Goal: Task Accomplishment & Management: Use online tool/utility

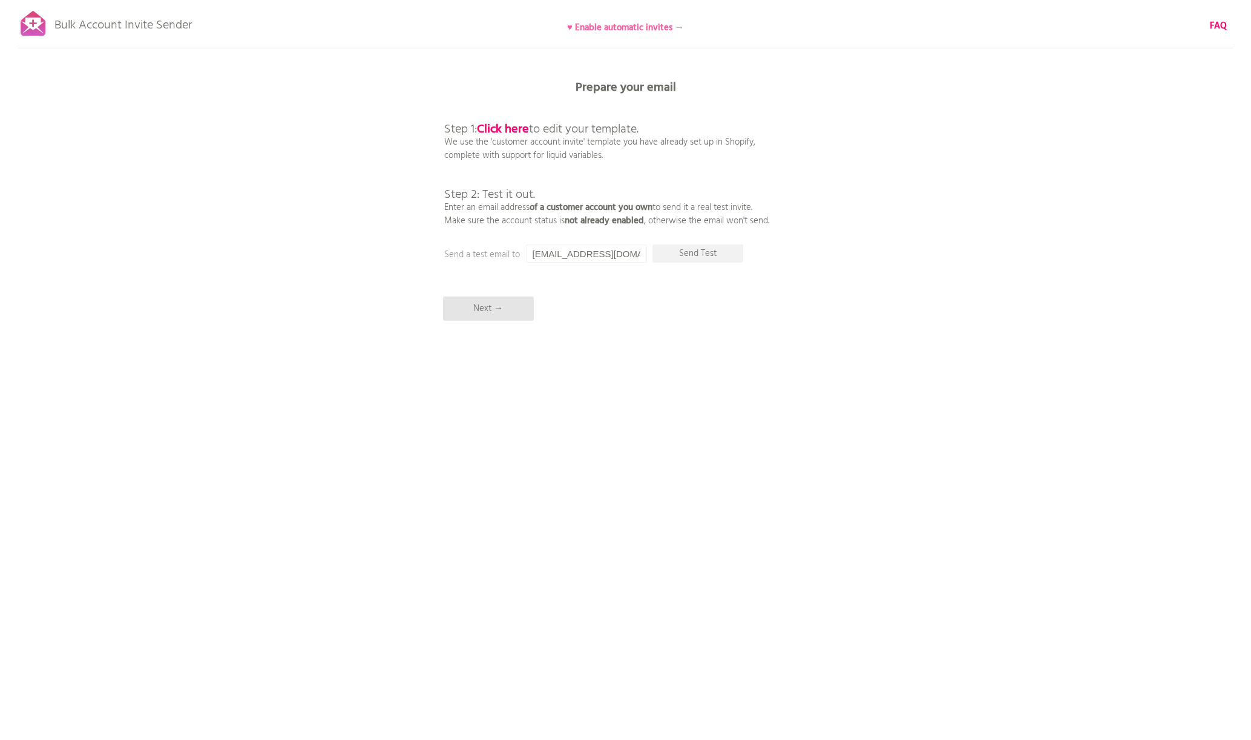
click at [604, 31] on b "♥ Enable automatic invites →" at bounding box center [625, 28] width 117 height 15
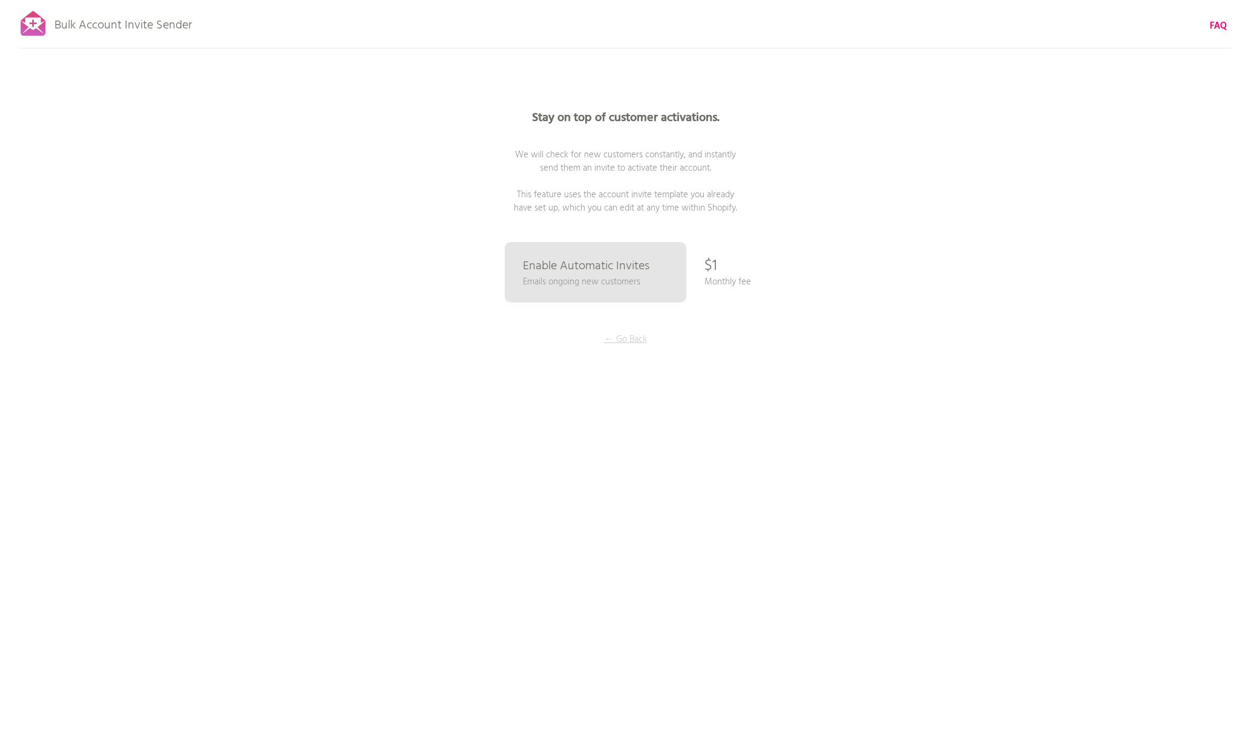
click at [628, 336] on p "← Go Back" at bounding box center [626, 339] width 91 height 13
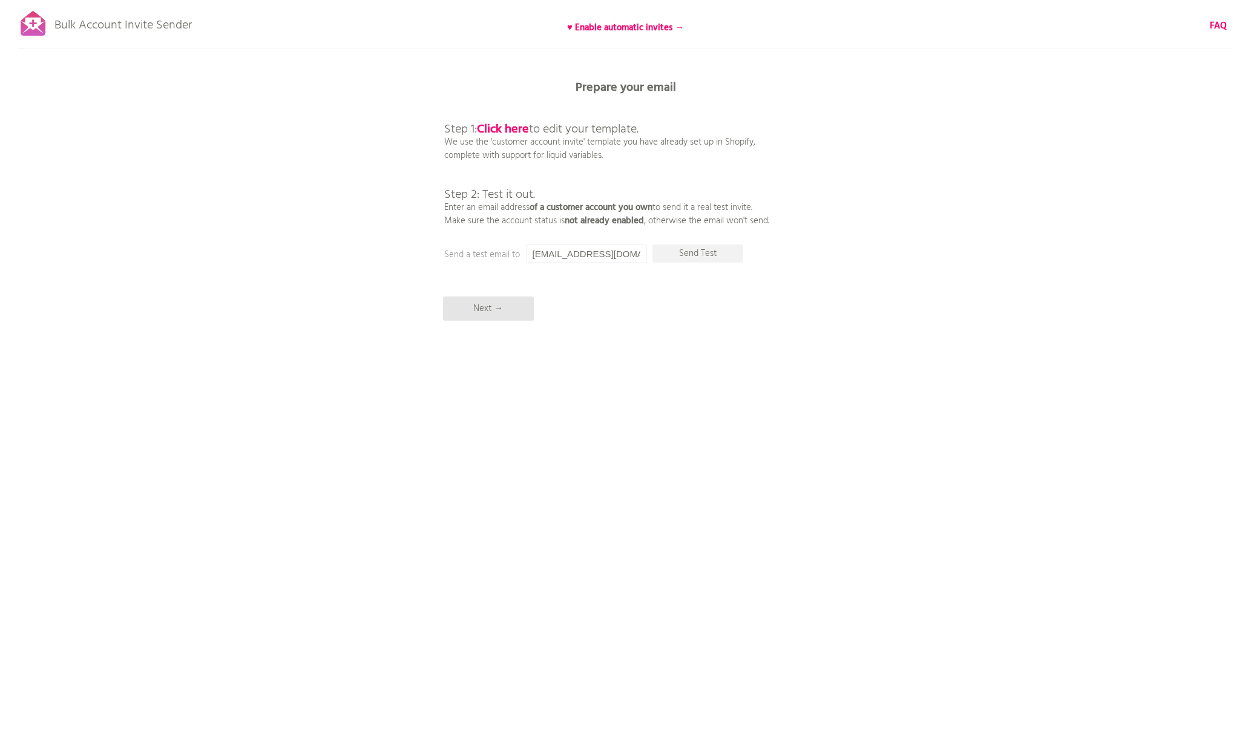
click at [275, 340] on div "Bulk Account Invite Sender ♥ Enable automatic invites → FAQ Synced all customer…" at bounding box center [625, 212] width 1251 height 424
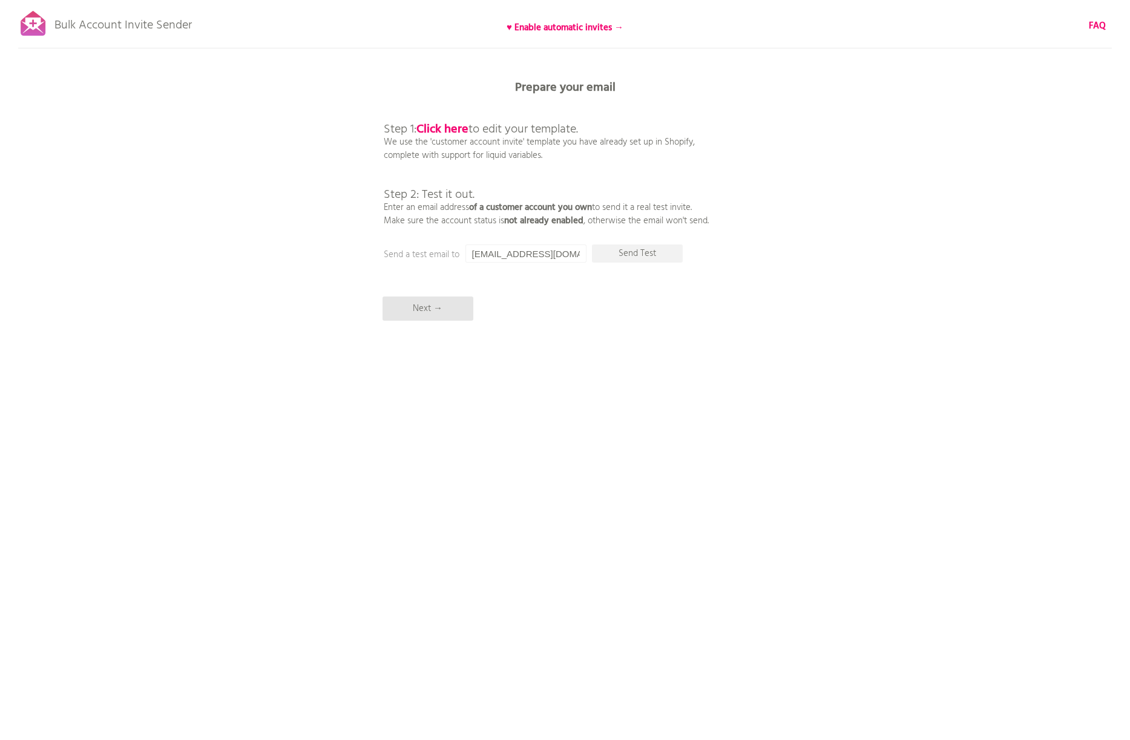
click at [501, 254] on input "info@digrart.jp" at bounding box center [526, 254] width 121 height 18
click at [492, 254] on input "info@digrart.jp" at bounding box center [526, 254] width 121 height 18
drag, startPoint x: 489, startPoint y: 254, endPoint x: 449, endPoint y: 255, distance: 40.0
click at [466, 255] on input "info@digrart.jp" at bounding box center [526, 254] width 121 height 18
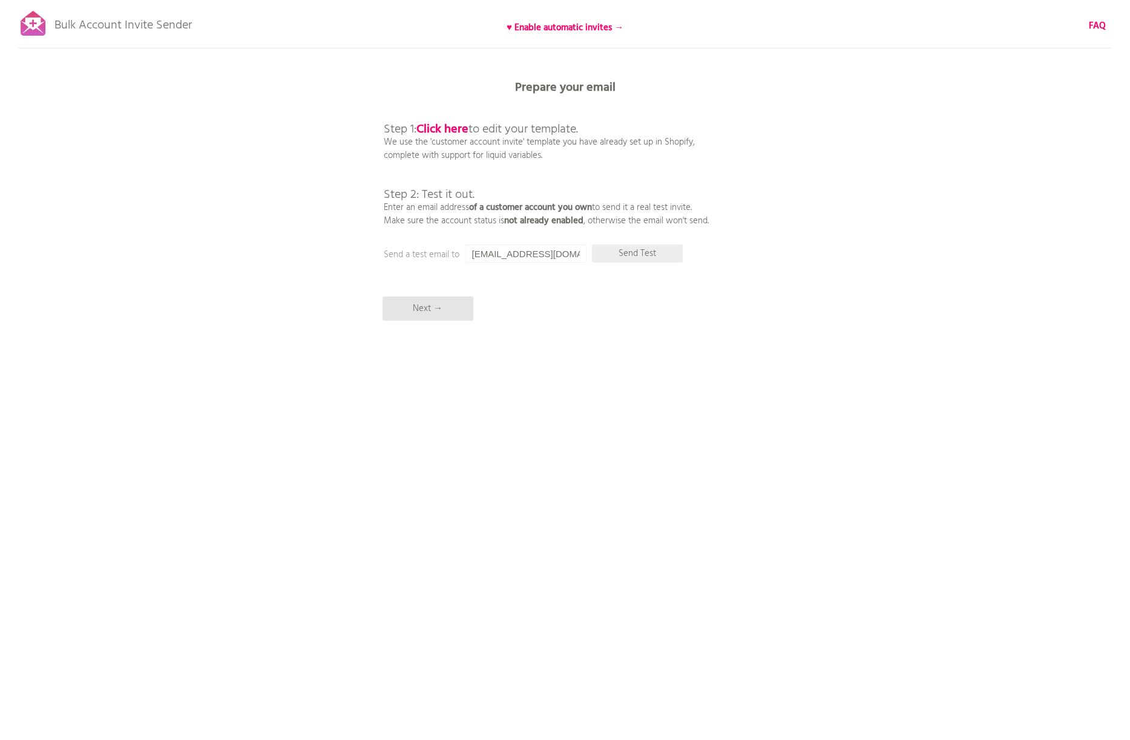
type input "[EMAIL_ADDRESS][DOMAIN_NAME]"
click at [619, 250] on p "Send Test" at bounding box center [637, 254] width 91 height 18
click at [327, 705] on html "Bulk Account Invite Sender ♥ Enable automatic invites → FAQ Synced all customer…" at bounding box center [565, 370] width 1130 height 740
click at [487, 253] on input "[EMAIL_ADDRESS][DOMAIN_NAME]" at bounding box center [526, 254] width 121 height 18
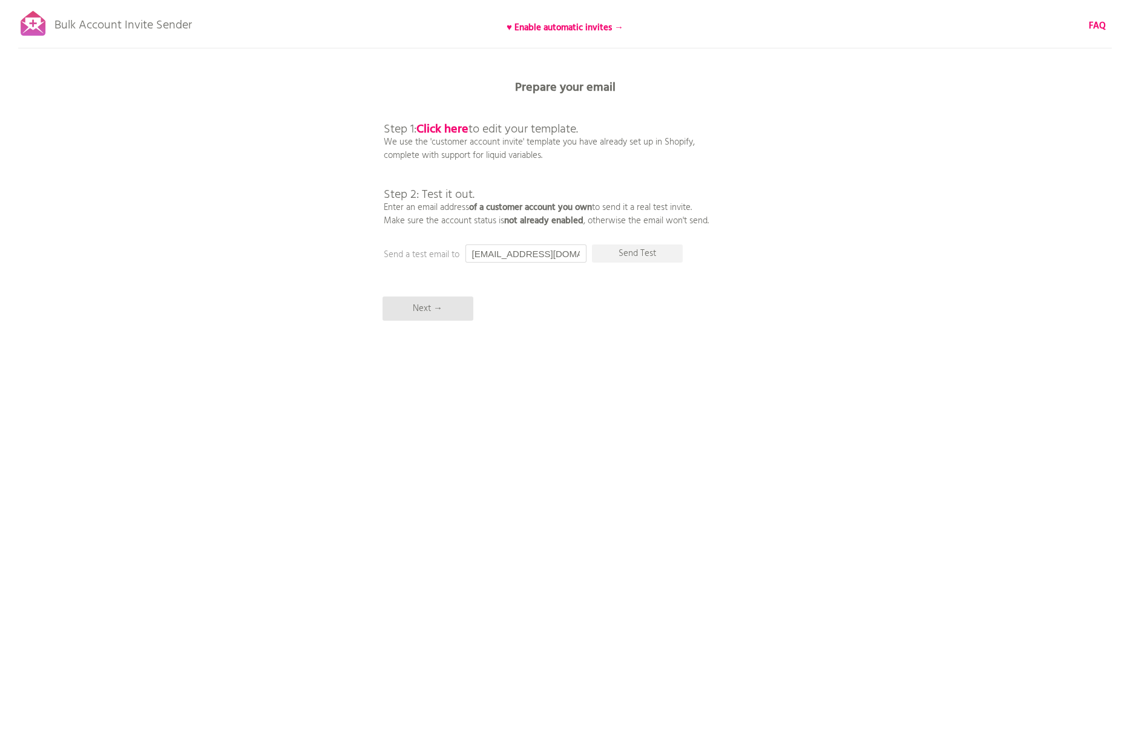
click at [487, 253] on input "[EMAIL_ADDRESS][DOMAIN_NAME]" at bounding box center [526, 254] width 121 height 18
type input "の"
type input "[EMAIL_ADDRESS][DOMAIN_NAME]"
click at [639, 256] on p "Send Test" at bounding box center [637, 254] width 91 height 18
drag, startPoint x: 214, startPoint y: 35, endPoint x: 192, endPoint y: 25, distance: 24.1
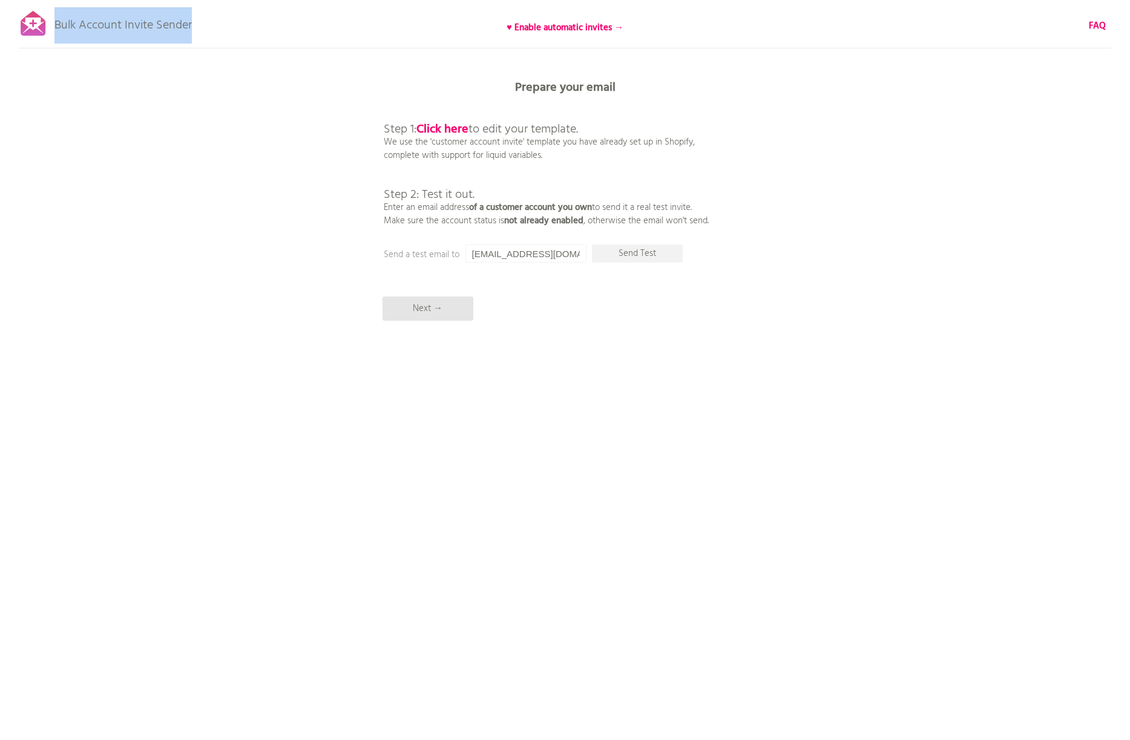
click at [192, 25] on div "Bulk Account Invite Sender ♥ Enable automatic invites → FAQ Synced all customer…" at bounding box center [565, 212] width 1130 height 424
copy div "Bulk Account Invite Sender"
